Goal: Find specific page/section: Find specific page/section

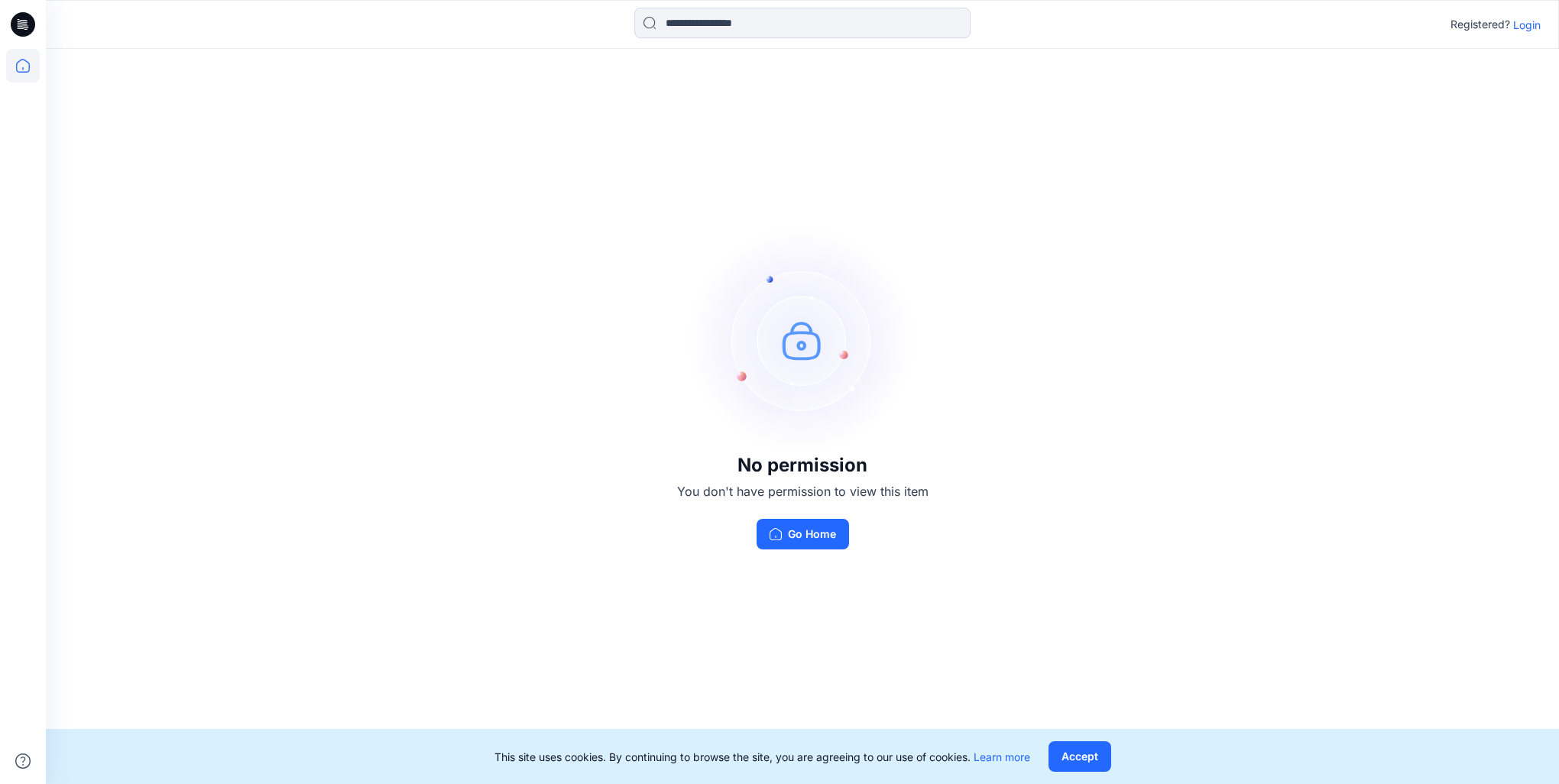
click at [26, 71] on icon at bounding box center [23, 66] width 33 height 33
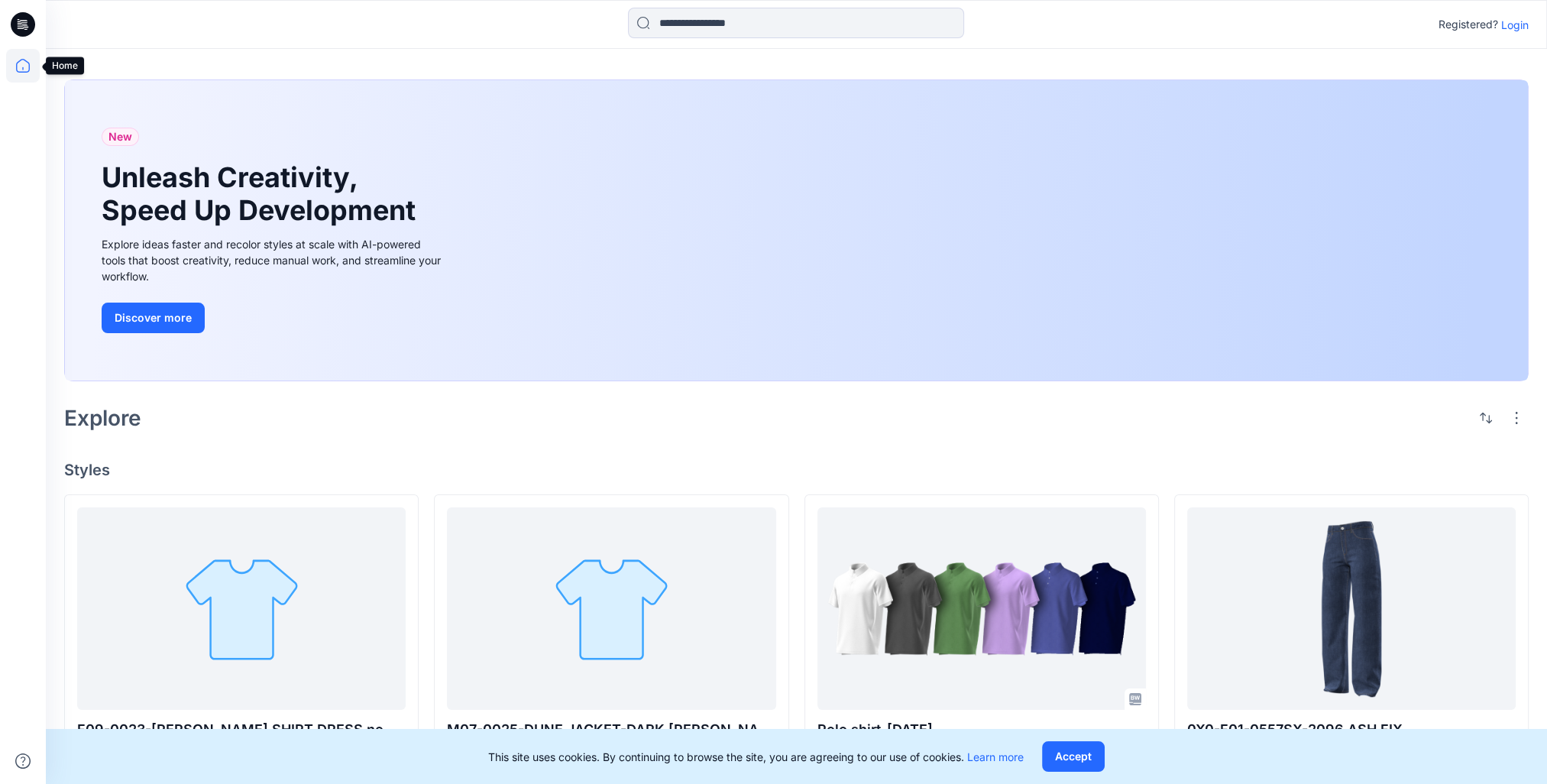
click at [16, 69] on icon at bounding box center [23, 66] width 33 height 33
click at [1507, 23] on p "Login" at bounding box center [1516, 24] width 27 height 16
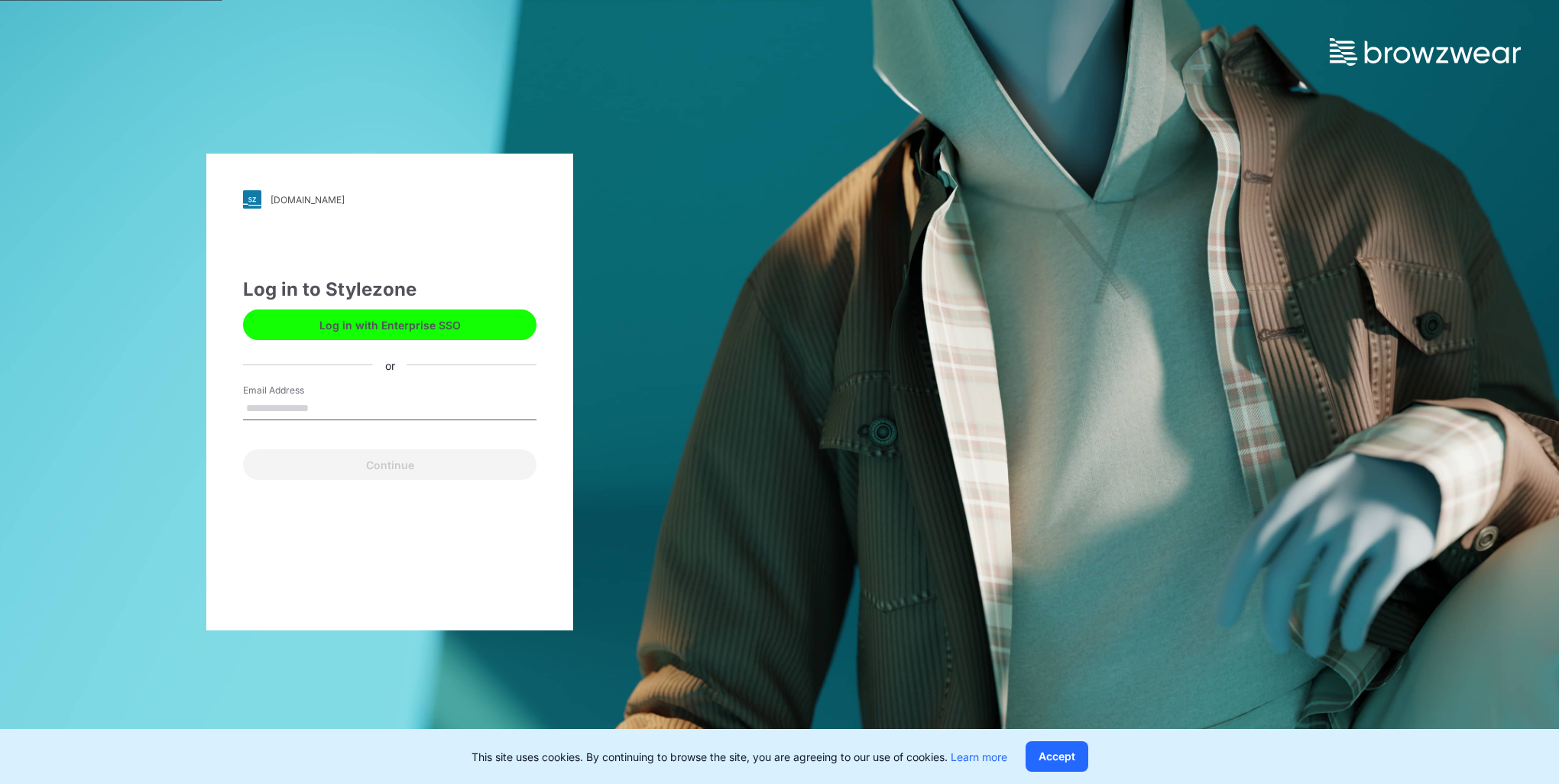
click at [322, 417] on input "Email Address" at bounding box center [390, 408] width 294 height 23
type input "**********"
click at [303, 463] on button "Continue" at bounding box center [390, 464] width 294 height 30
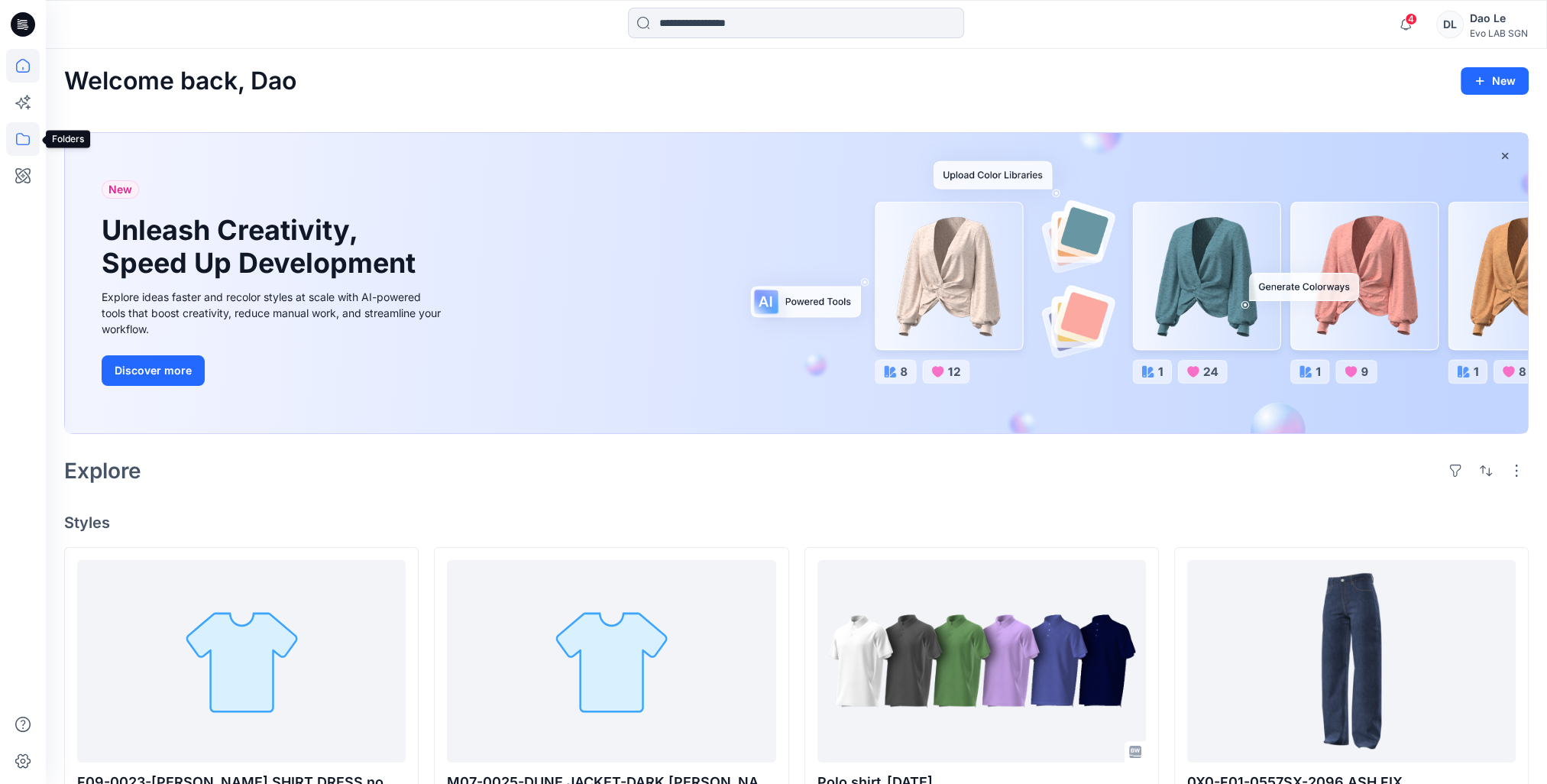
click at [23, 145] on icon at bounding box center [23, 139] width 14 height 12
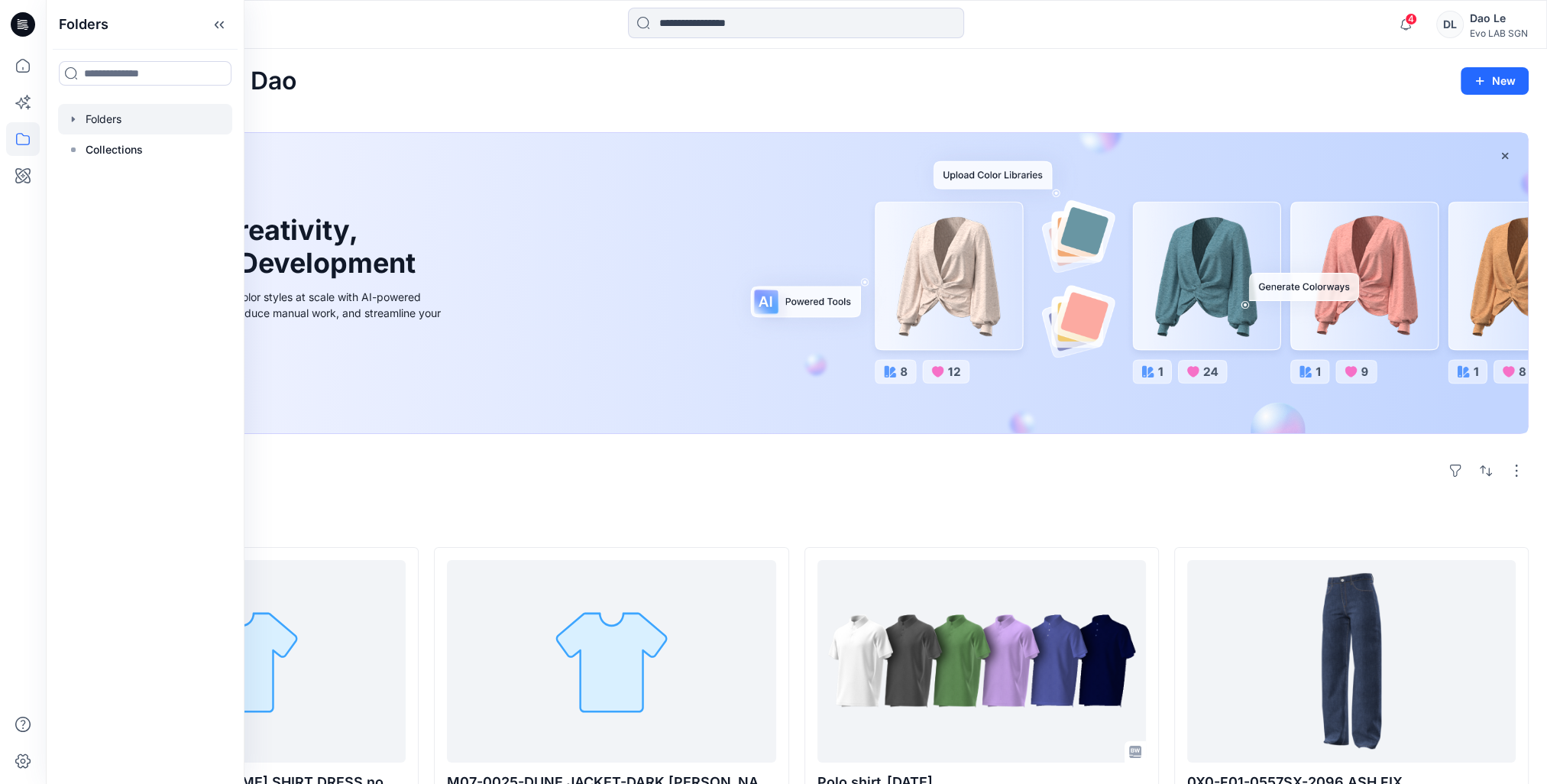
click at [98, 116] on div at bounding box center [145, 118] width 174 height 30
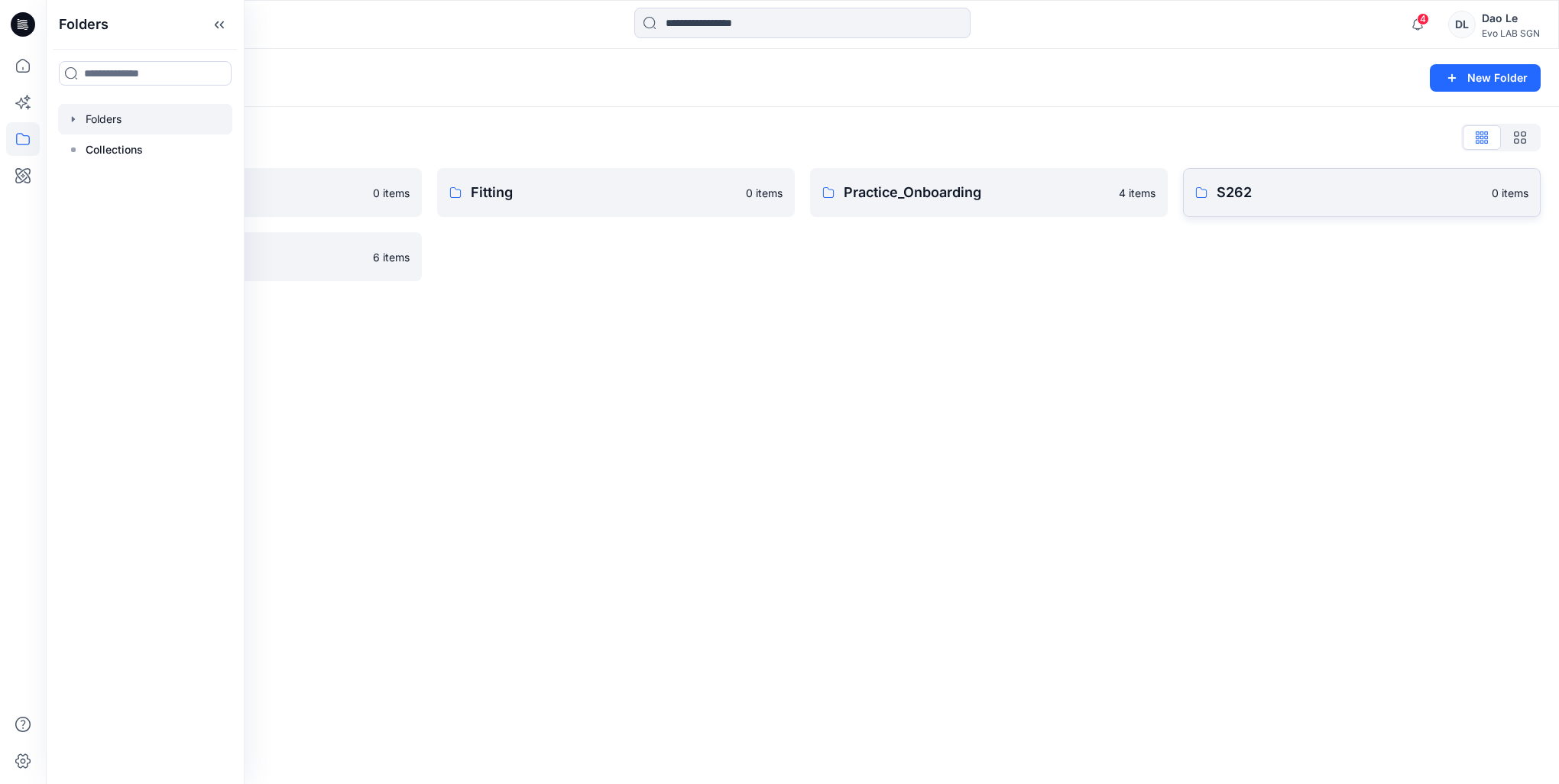
click at [1264, 187] on p "S262" at bounding box center [1350, 193] width 266 height 22
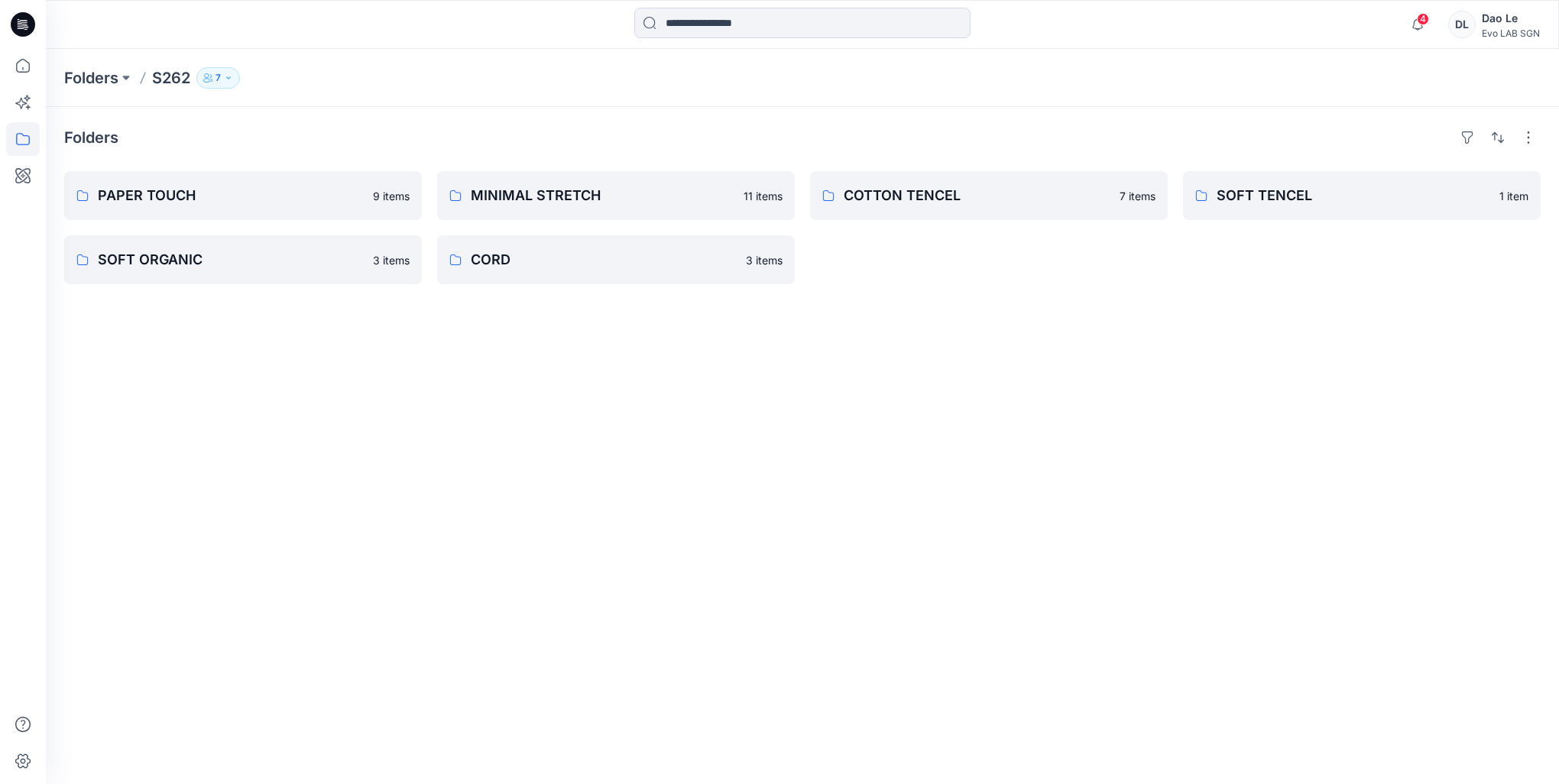
click at [569, 391] on div "Folders PAPER TOUCH 9 items SOFT ORGANIC 3 items MINIMAL STRETCH 11 items CORD …" at bounding box center [802, 445] width 1513 height 677
click at [161, 191] on p "PAPER TOUCH" at bounding box center [231, 196] width 266 height 22
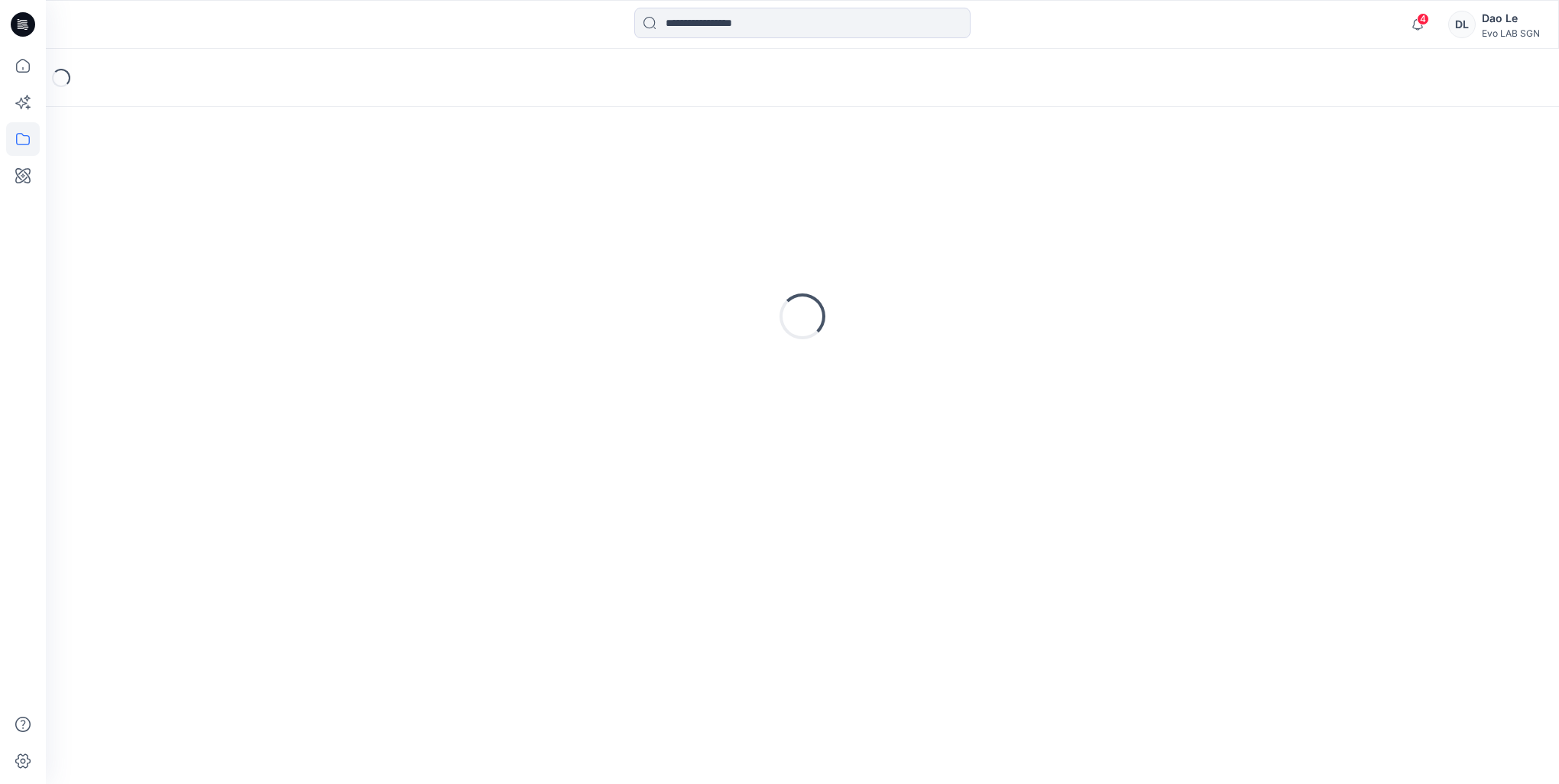
click at [161, 191] on div "Loading..." at bounding box center [803, 316] width 1477 height 382
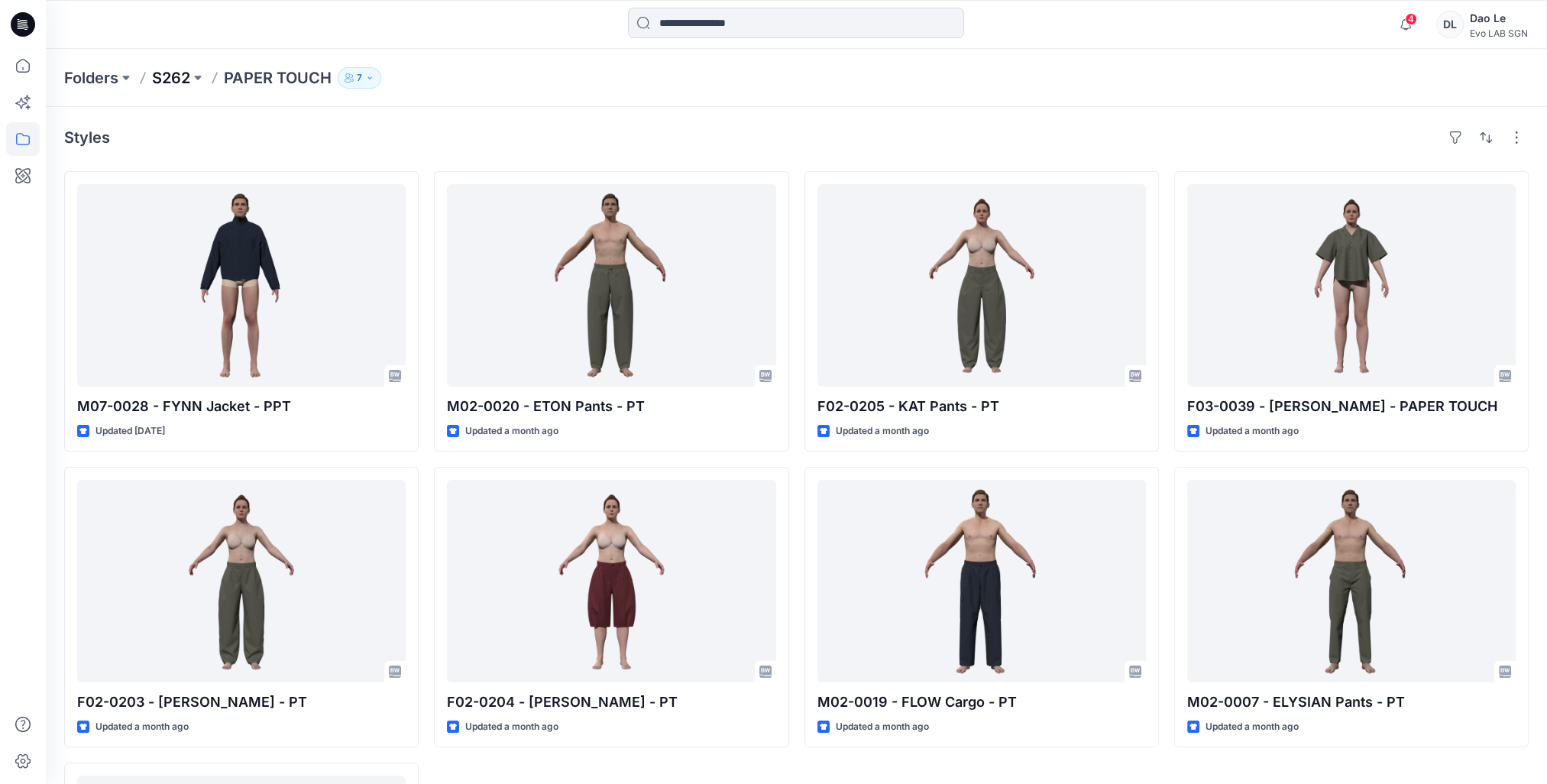
click at [178, 80] on p "S262" at bounding box center [170, 78] width 38 height 22
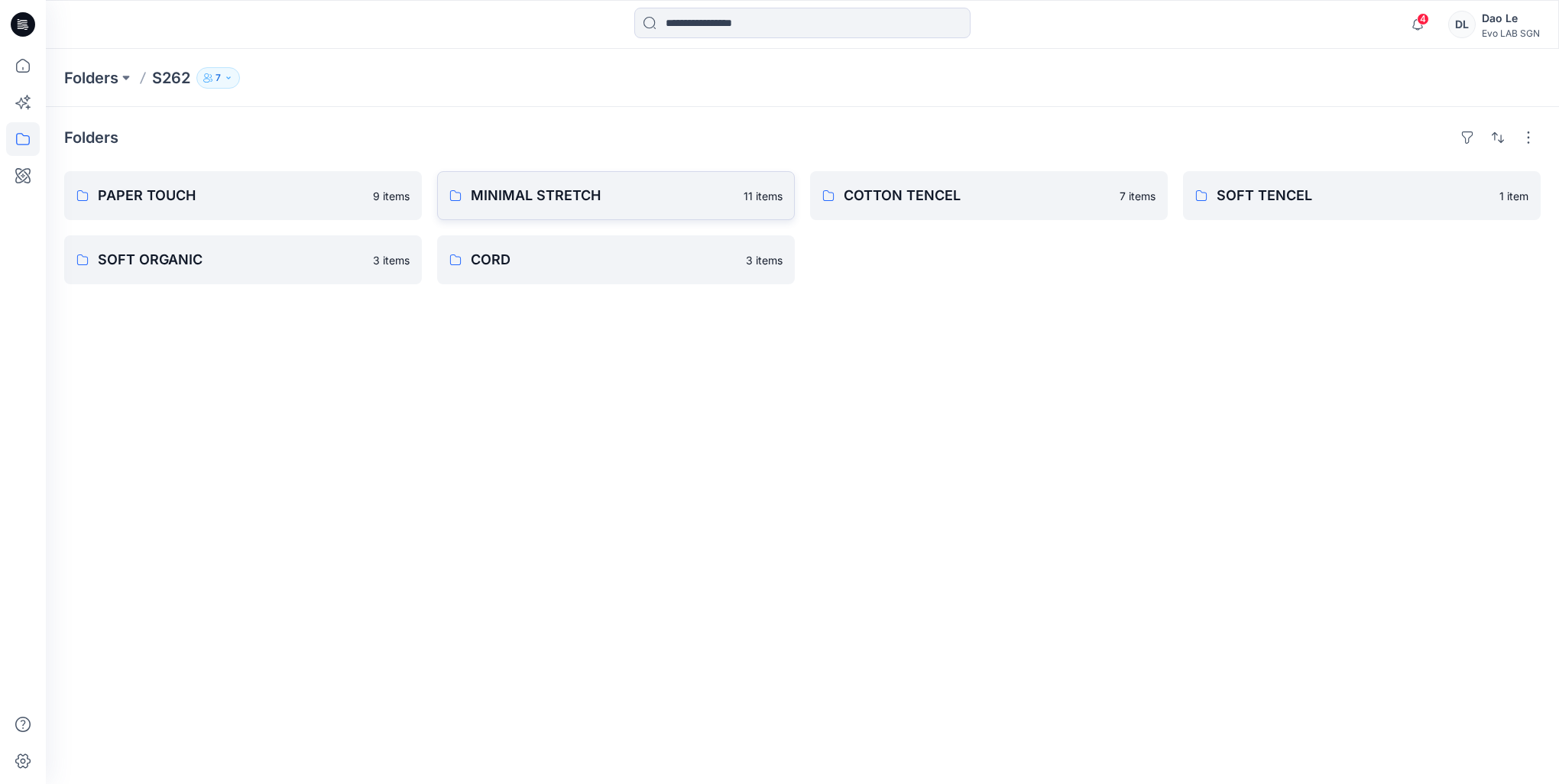
click at [560, 200] on p "MINIMAL STRETCH" at bounding box center [602, 196] width 263 height 22
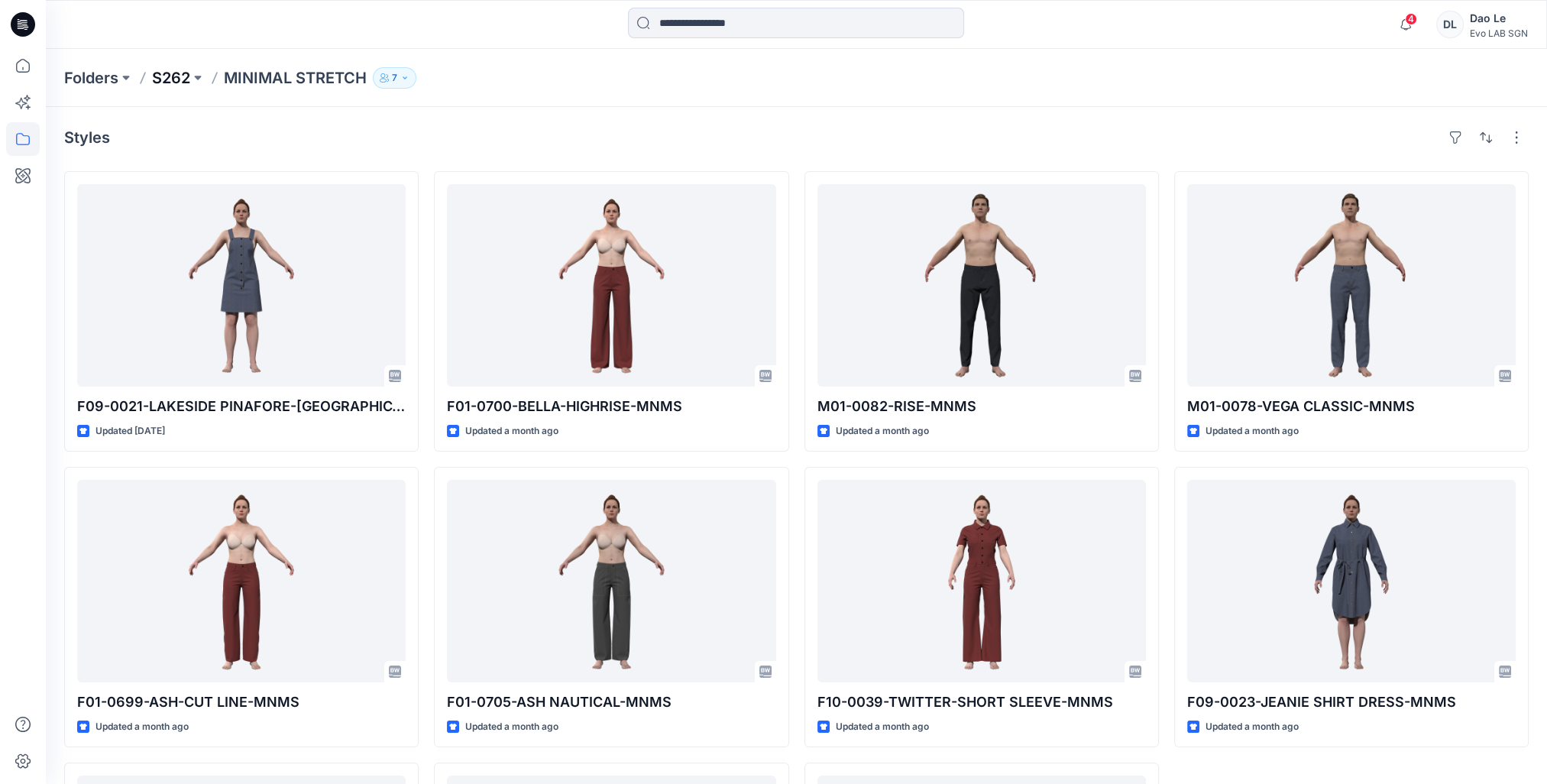
click at [160, 71] on p "S262" at bounding box center [170, 78] width 38 height 22
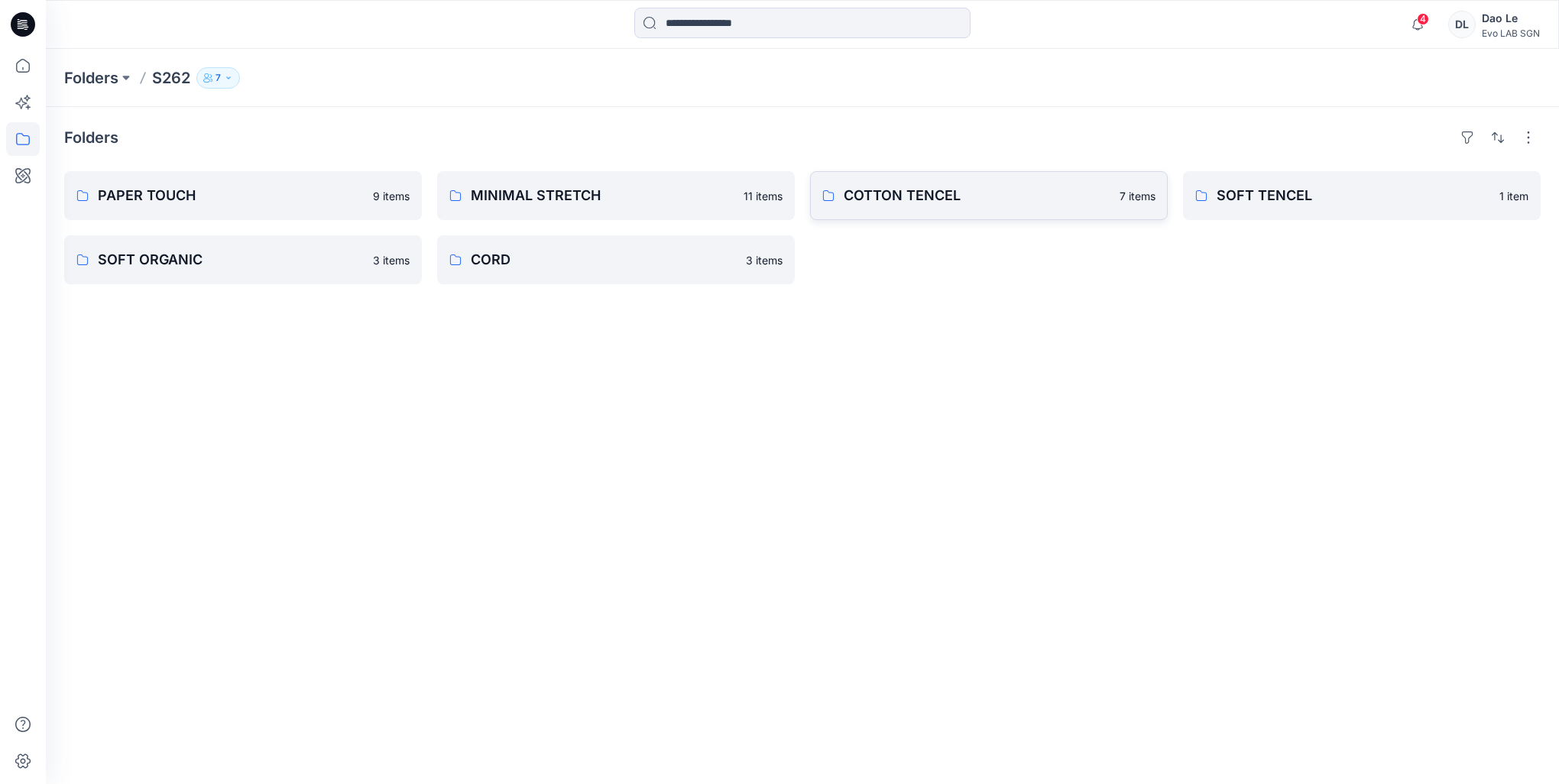
click at [868, 190] on p "COTTON TENCEL" at bounding box center [977, 196] width 266 height 22
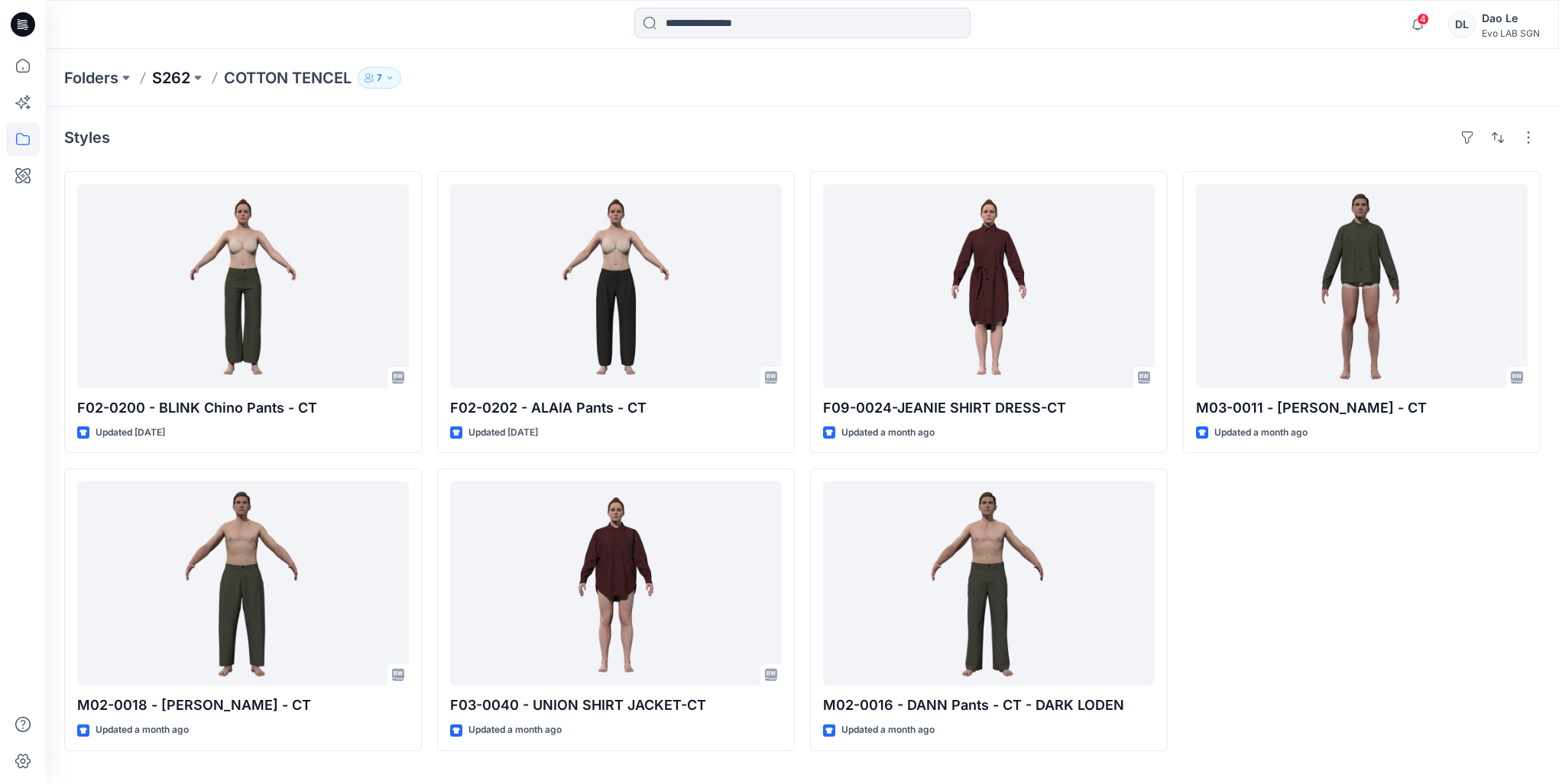
click at [190, 78] on p "S262" at bounding box center [170, 78] width 38 height 22
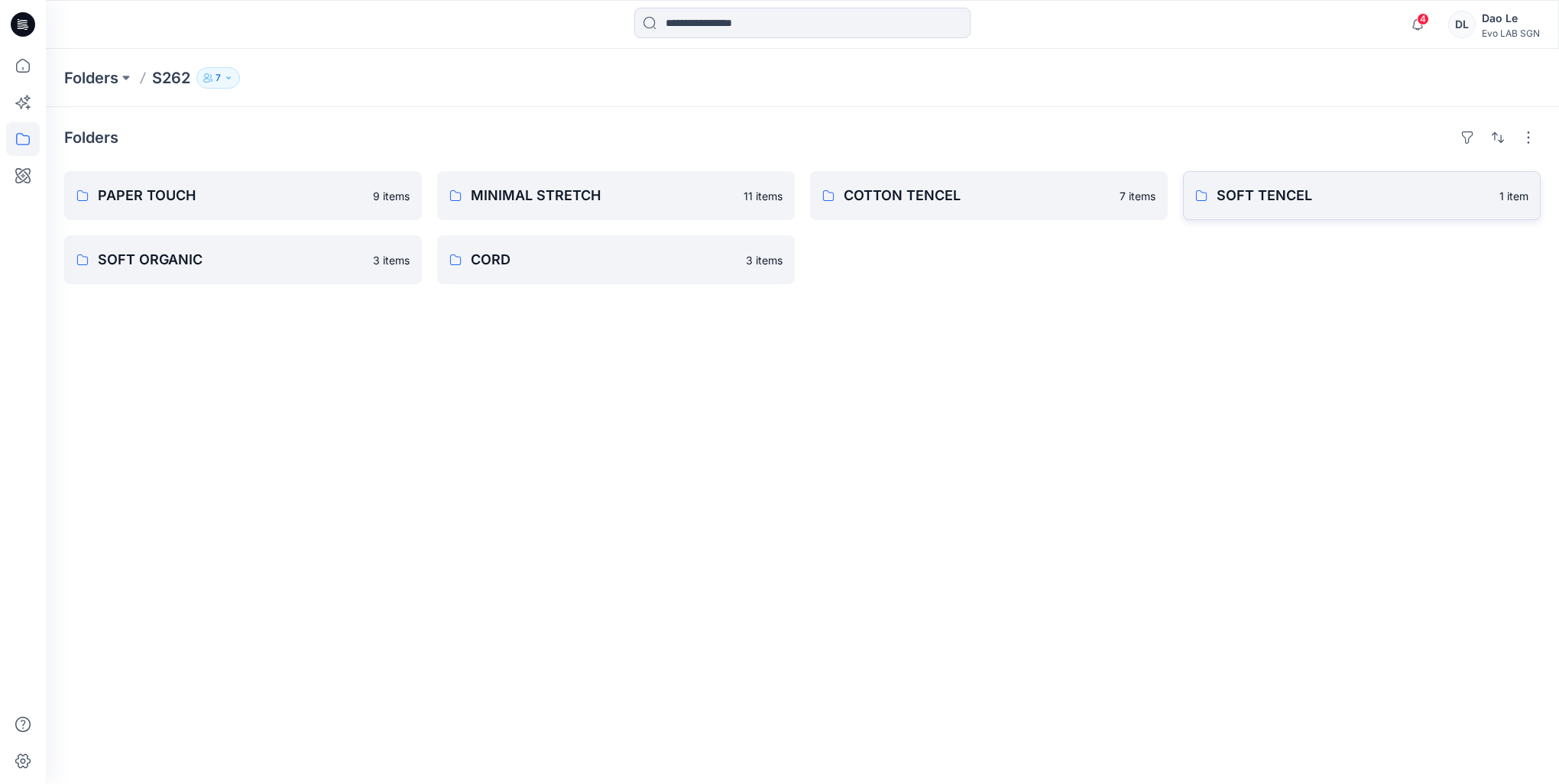
click at [1239, 197] on p "SOFT TENCEL" at bounding box center [1353, 196] width 273 height 22
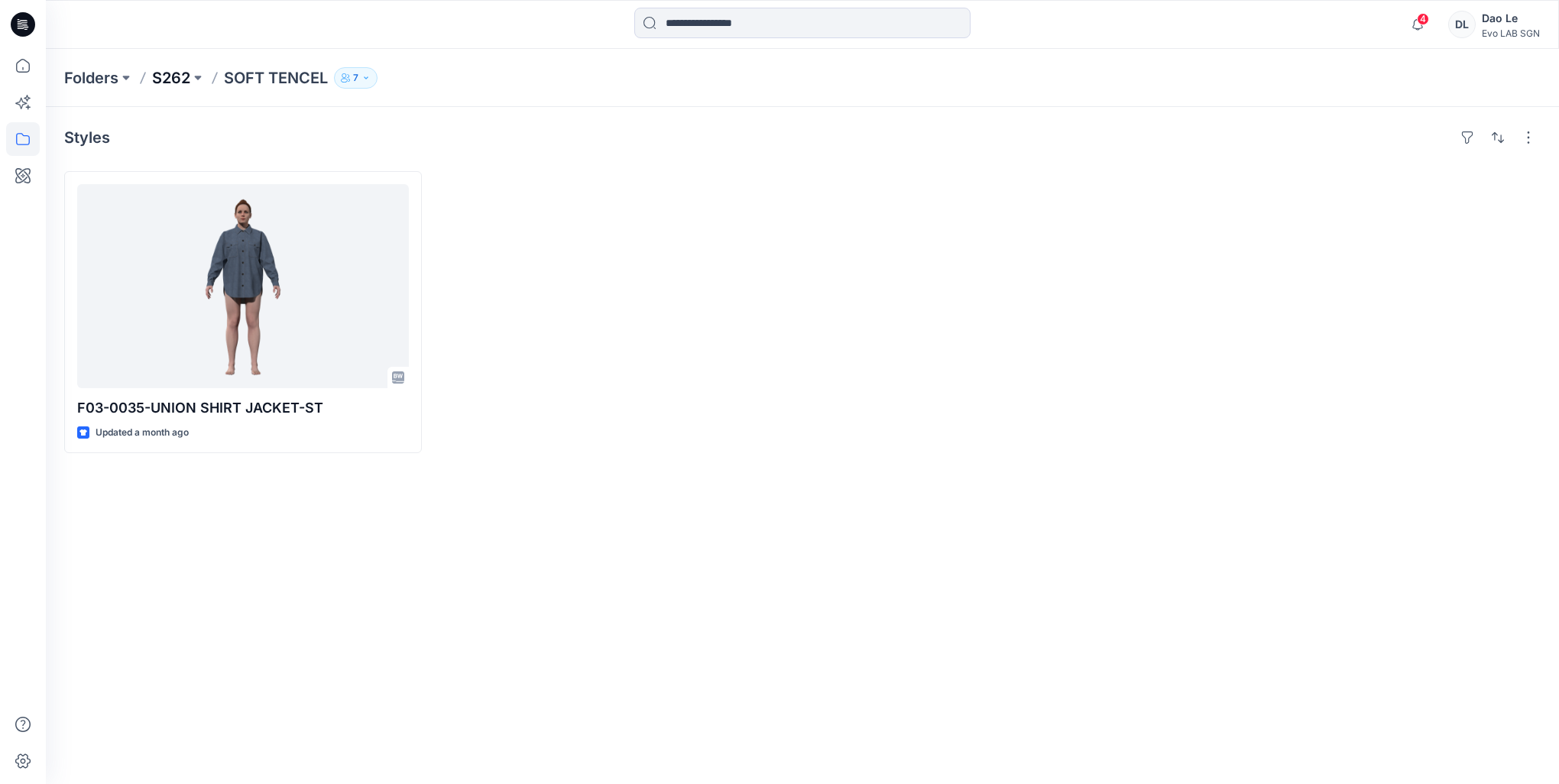
click at [165, 74] on p "S262" at bounding box center [170, 78] width 38 height 22
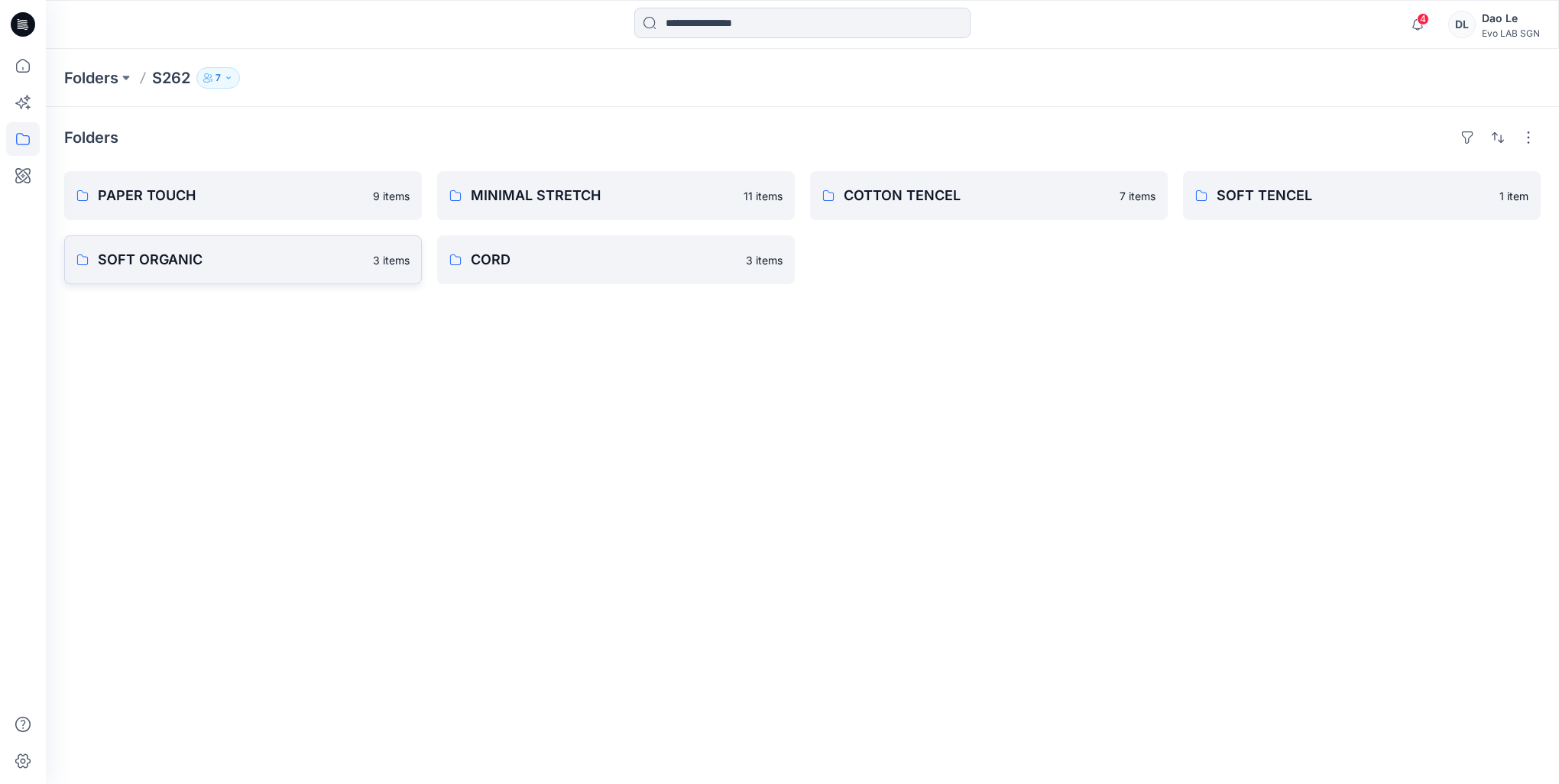
click at [152, 253] on p "SOFT ORGANIC" at bounding box center [231, 259] width 266 height 22
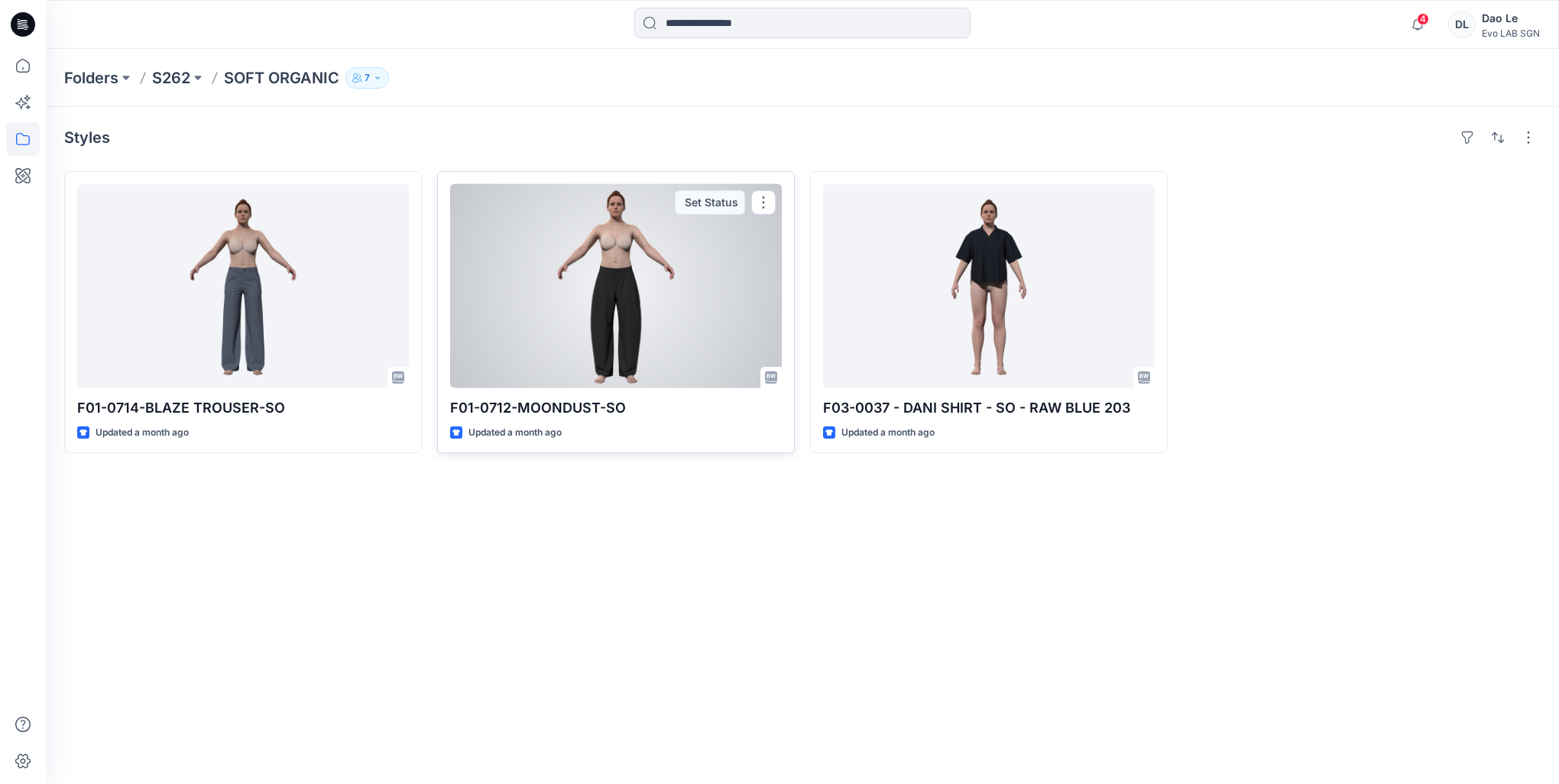
click at [576, 407] on p "F01-0712-MOONDUST-SO" at bounding box center [616, 408] width 332 height 22
click at [611, 329] on div at bounding box center [616, 286] width 332 height 204
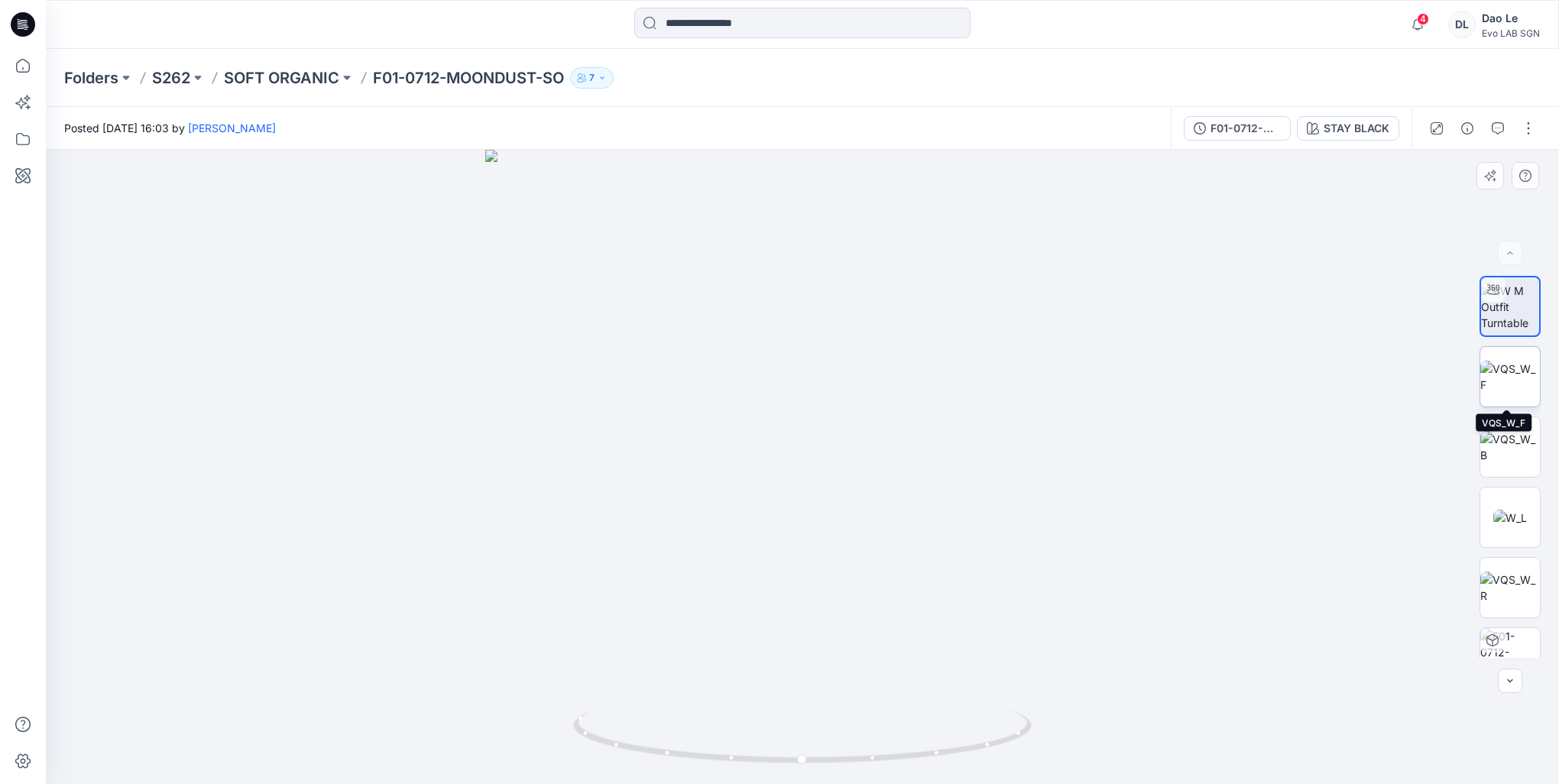
click at [1520, 381] on img at bounding box center [1510, 376] width 60 height 32
